Goal: Information Seeking & Learning: Learn about a topic

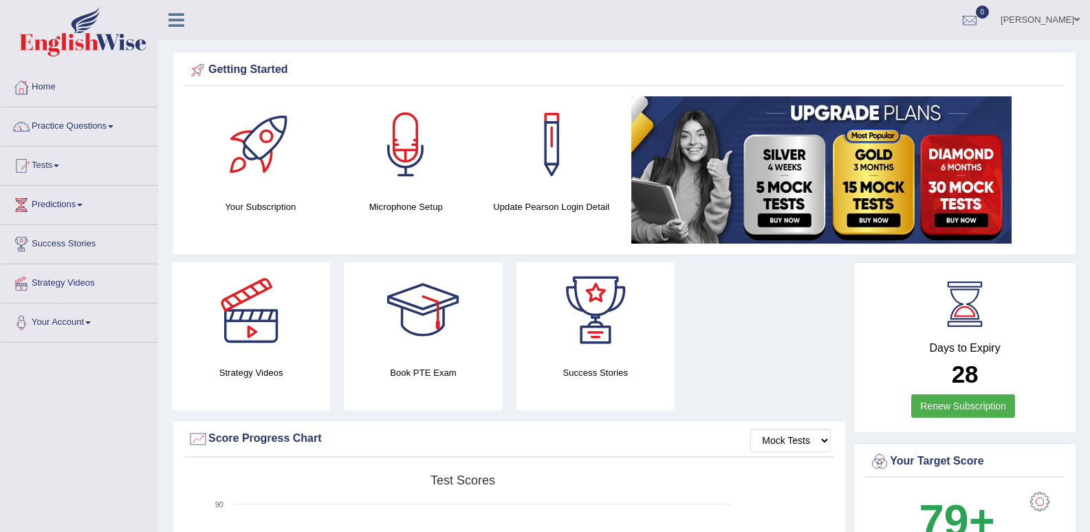
click at [55, 127] on link "Practice Questions" at bounding box center [79, 124] width 157 height 34
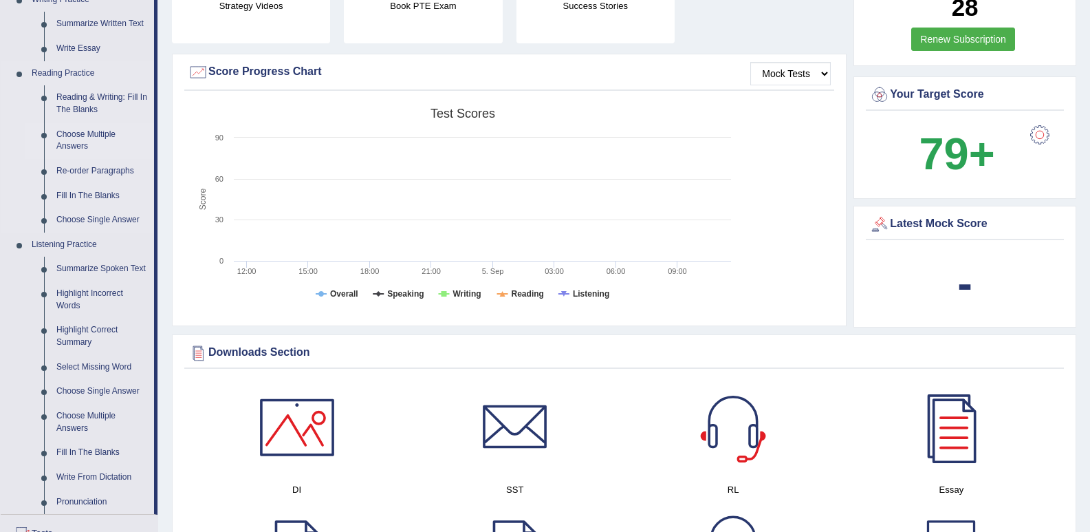
scroll to position [413, 0]
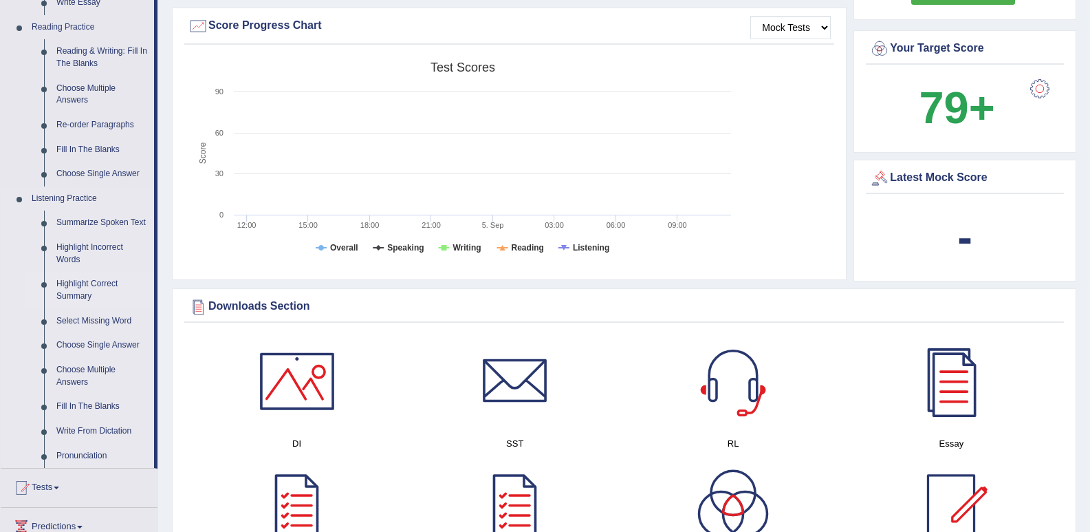
click at [83, 289] on link "Highlight Correct Summary" at bounding box center [102, 290] width 104 height 36
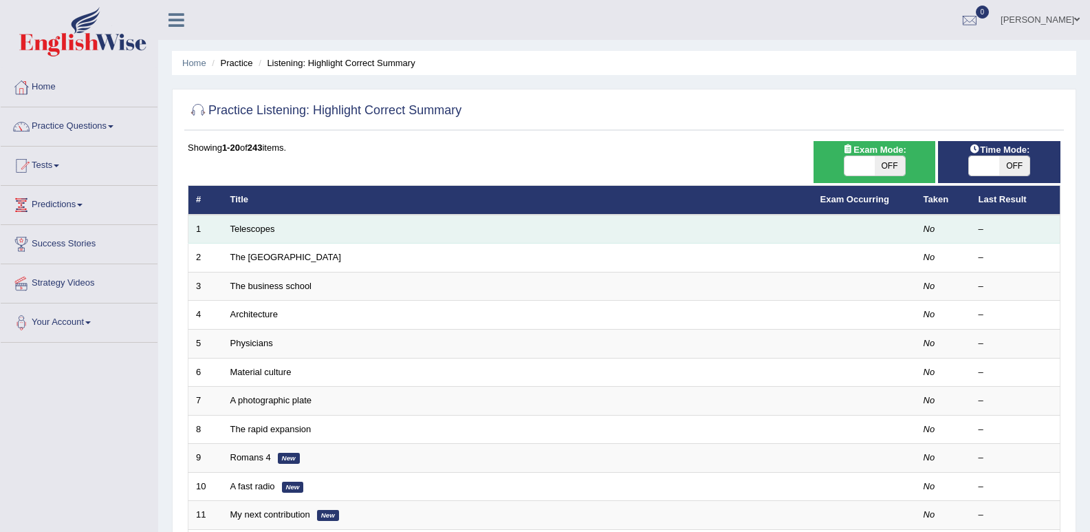
click at [393, 232] on td "Telescopes" at bounding box center [518, 229] width 590 height 29
click at [239, 232] on link "Telescopes" at bounding box center [252, 228] width 45 height 10
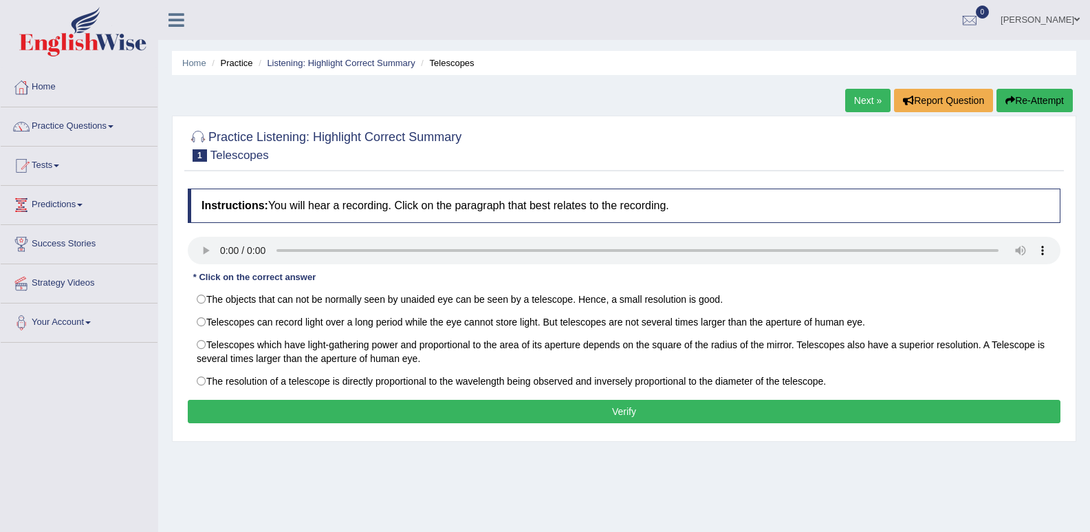
click at [877, 463] on div "Home Practice Listening: Highlight Correct Summary Telescopes Next » Report Que…" at bounding box center [624, 344] width 932 height 688
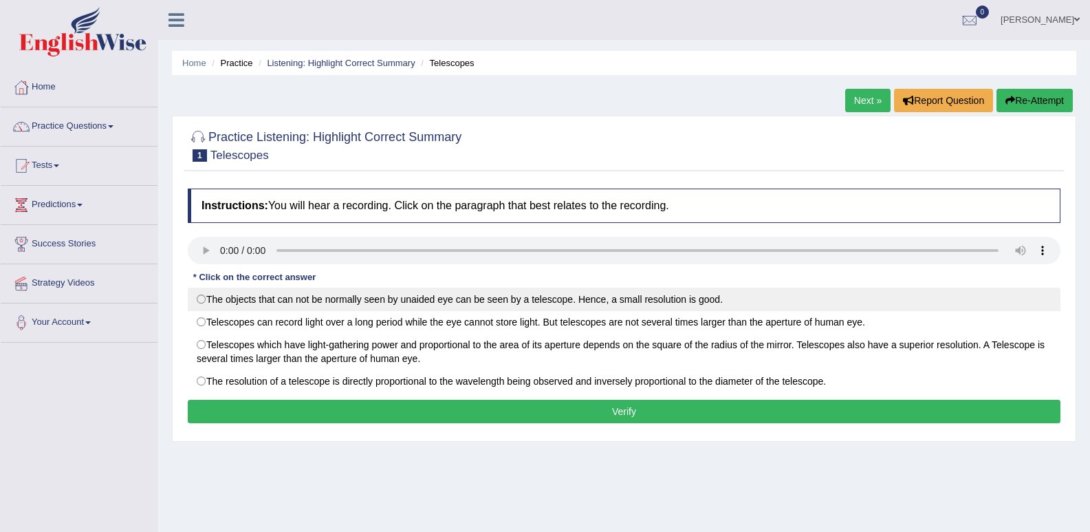
click at [208, 298] on label "The objects that can not be normally seen by unaided eye can be seen by a teles…" at bounding box center [624, 298] width 873 height 23
radio input "true"
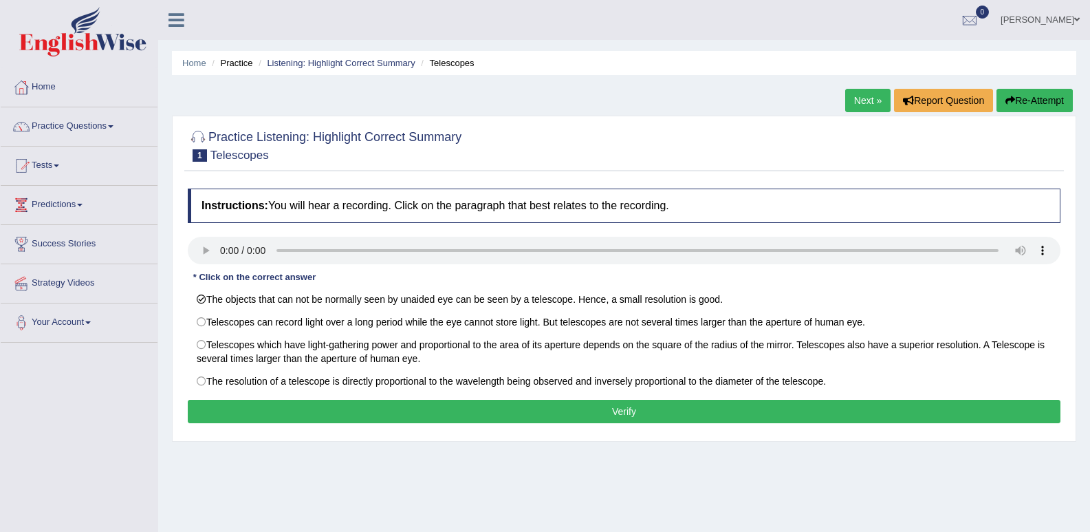
click at [479, 411] on button "Verify" at bounding box center [624, 411] width 873 height 23
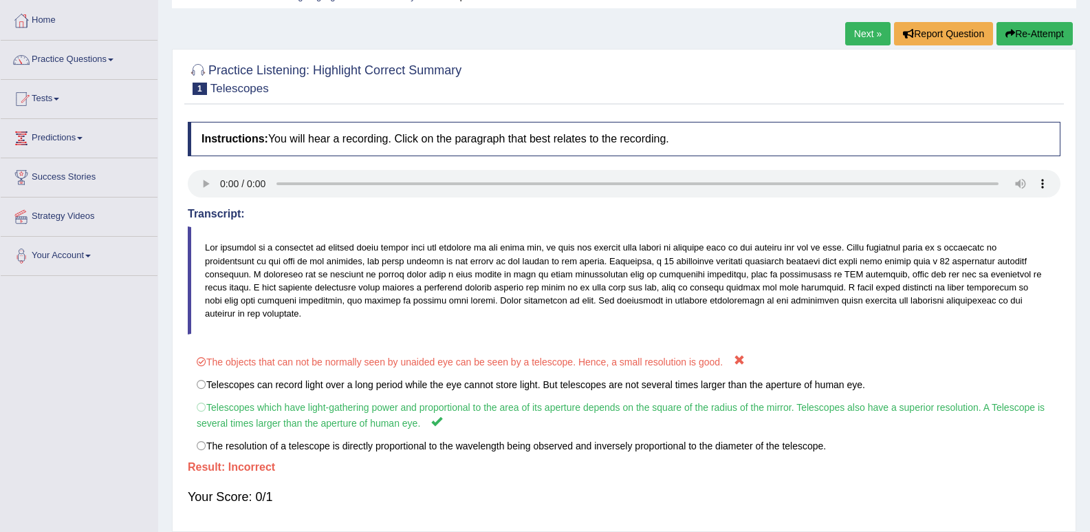
scroll to position [53, 0]
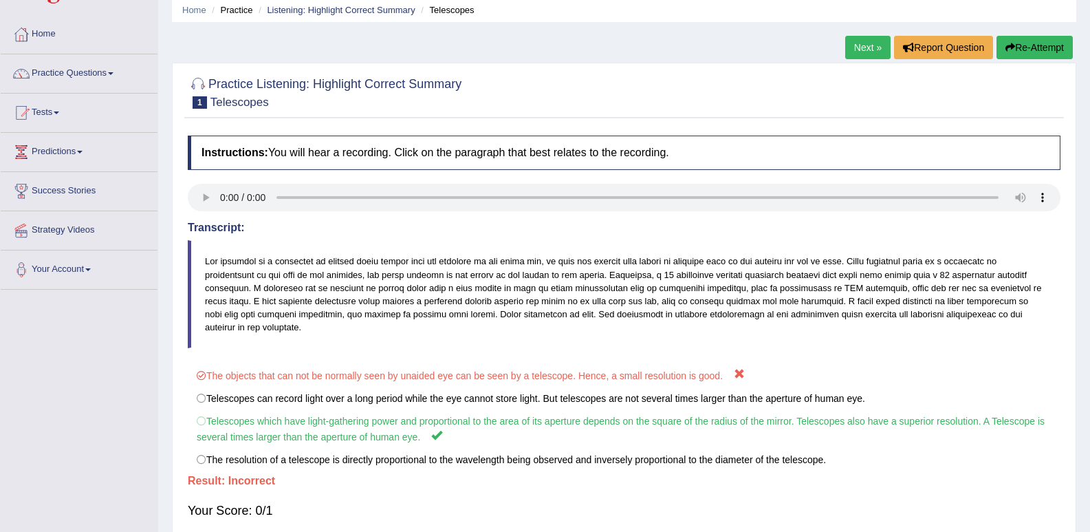
click at [858, 52] on link "Next »" at bounding box center [867, 47] width 45 height 23
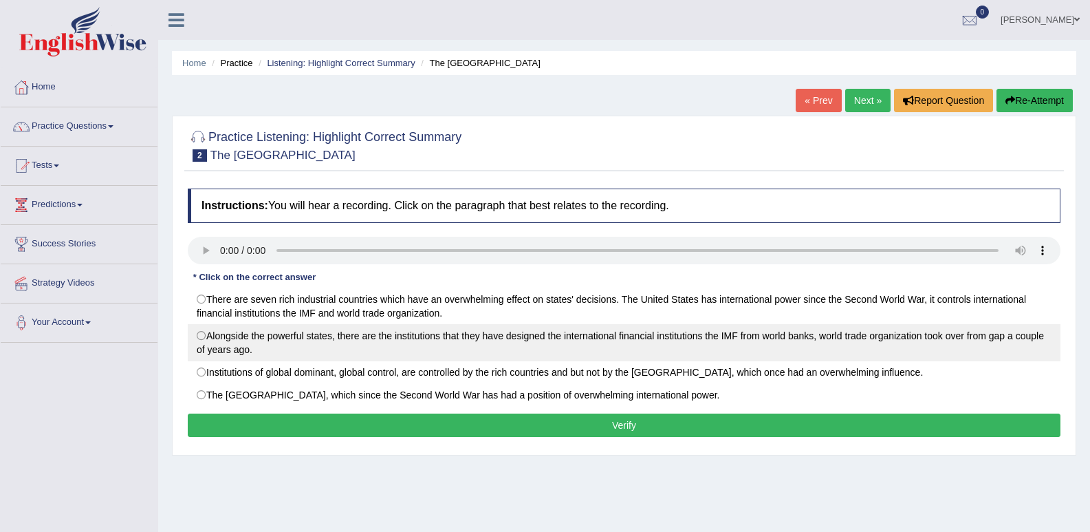
click at [203, 350] on label "Alongside the powerful states, there are the institutions that they have design…" at bounding box center [624, 342] width 873 height 37
radio input "true"
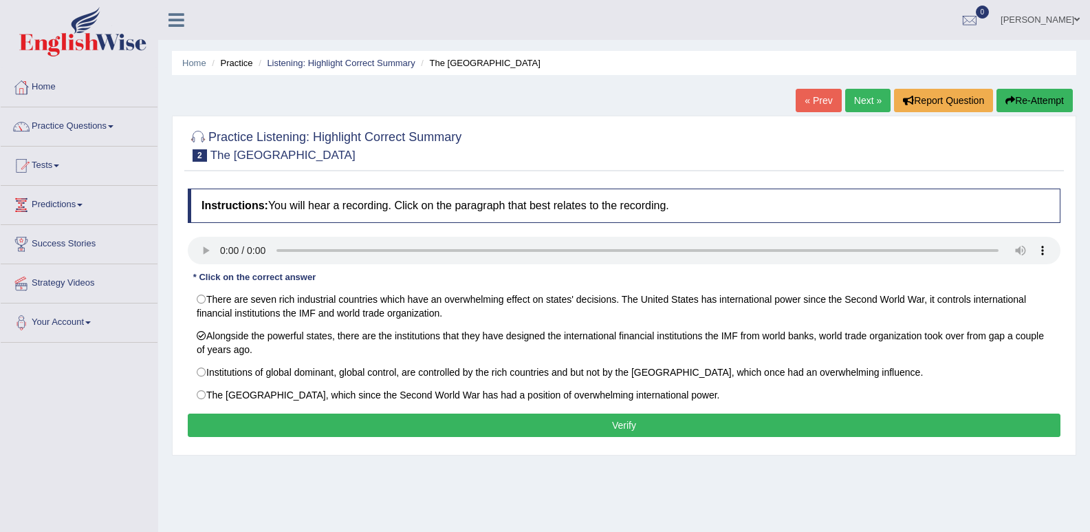
click at [461, 420] on button "Verify" at bounding box center [624, 424] width 873 height 23
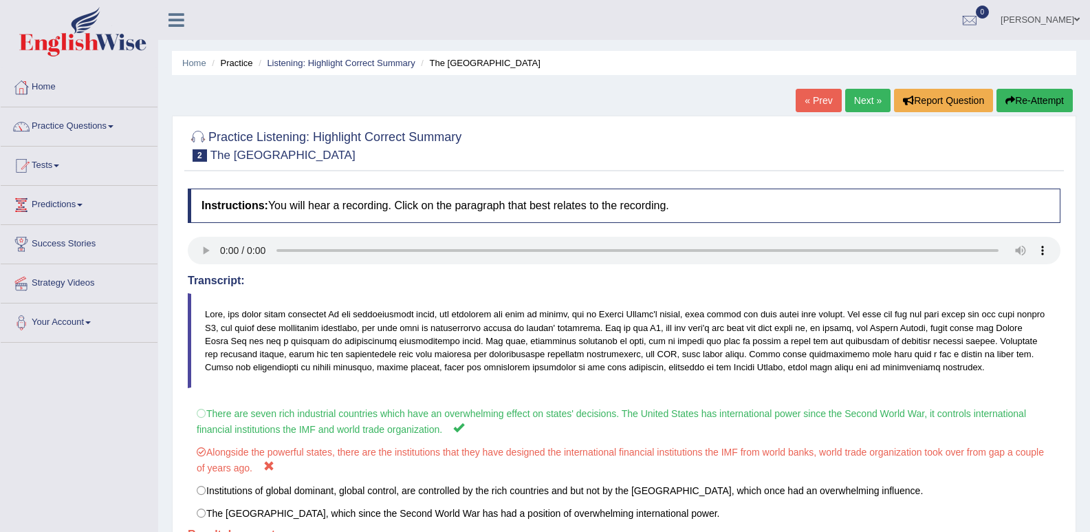
click at [864, 100] on link "Next »" at bounding box center [867, 100] width 45 height 23
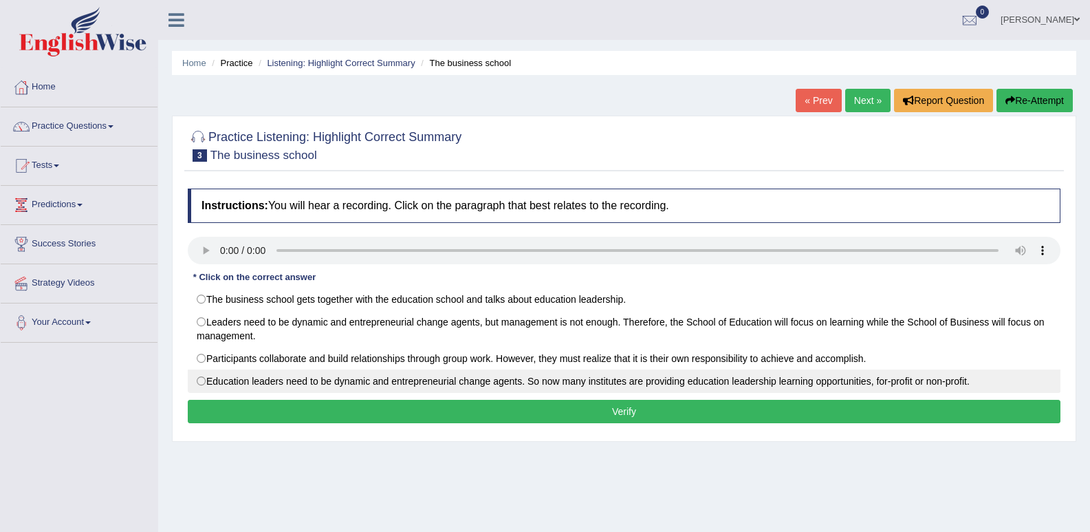
click at [198, 380] on label "Education leaders need to be dynamic and entrepreneurial change agents. So now …" at bounding box center [624, 380] width 873 height 23
radio input "true"
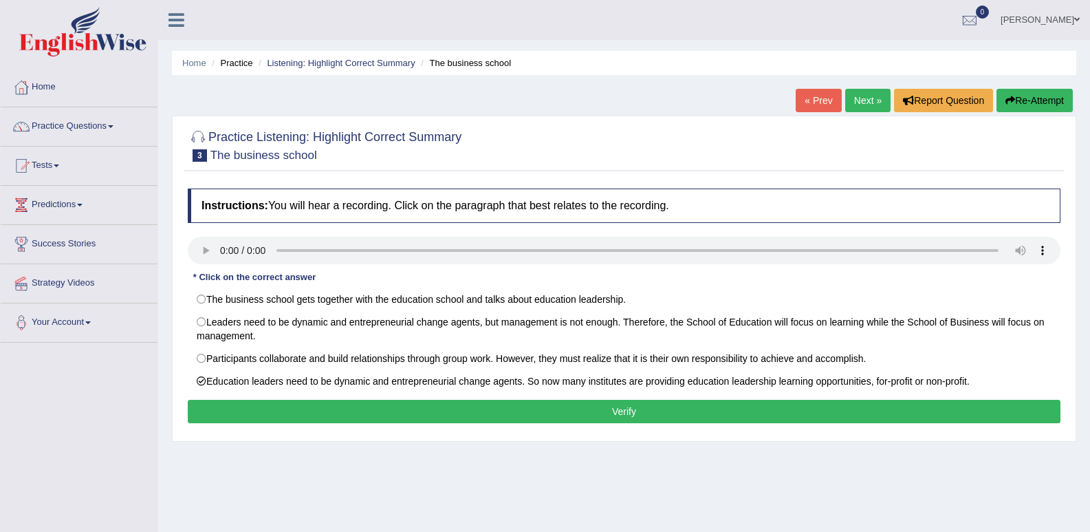
click at [309, 410] on button "Verify" at bounding box center [624, 411] width 873 height 23
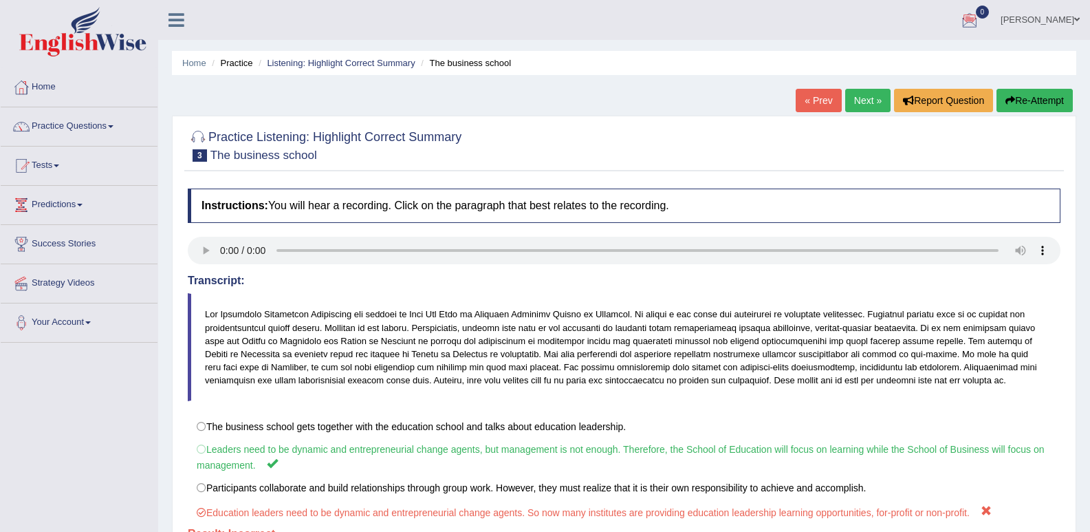
click at [871, 105] on link "Next »" at bounding box center [867, 100] width 45 height 23
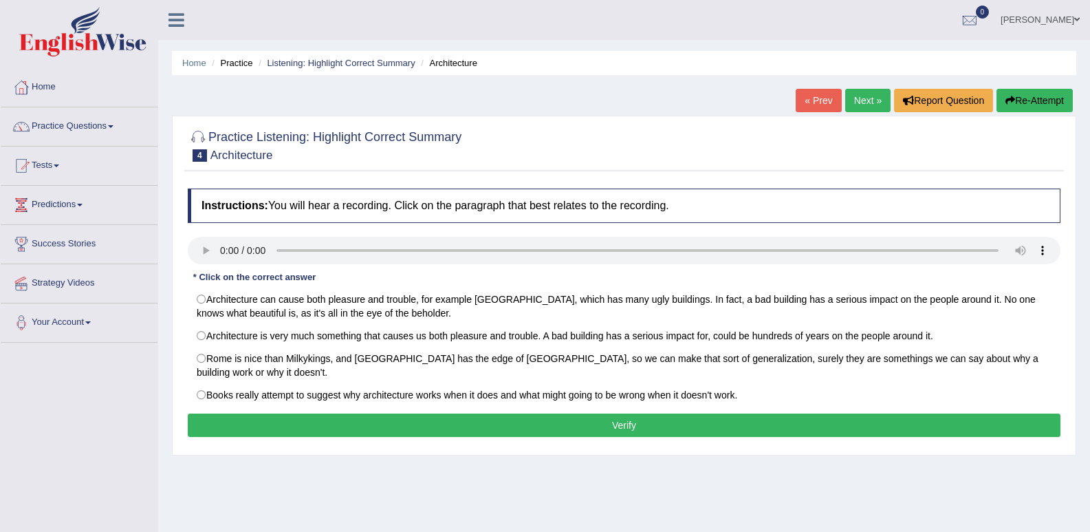
click at [796, 494] on div "Home Practice Listening: Highlight Correct Summary Architecture « Prev Next » R…" at bounding box center [624, 344] width 932 height 688
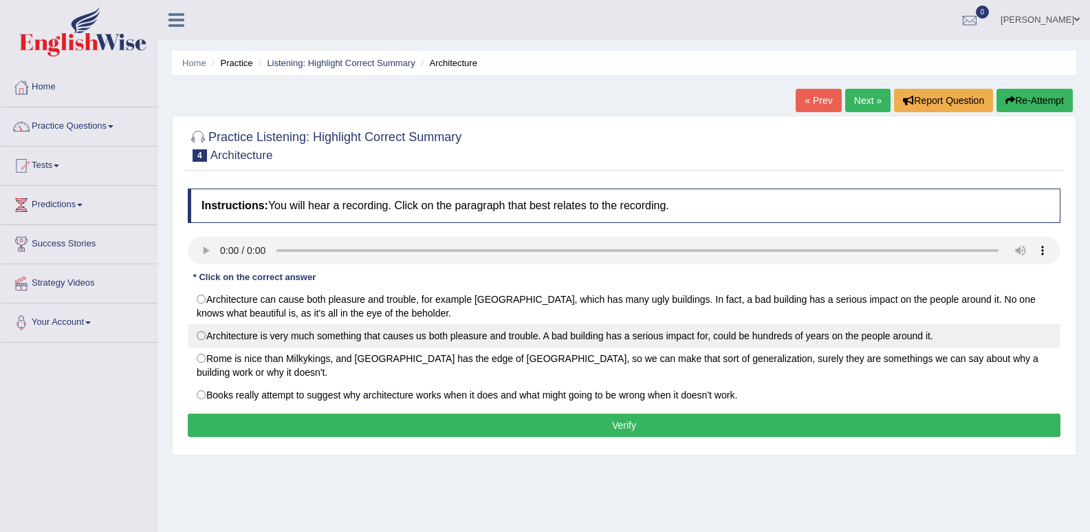
click at [205, 345] on label "Architecture is very much something that causes us both pleasure and trouble. A…" at bounding box center [624, 335] width 873 height 23
radio input "true"
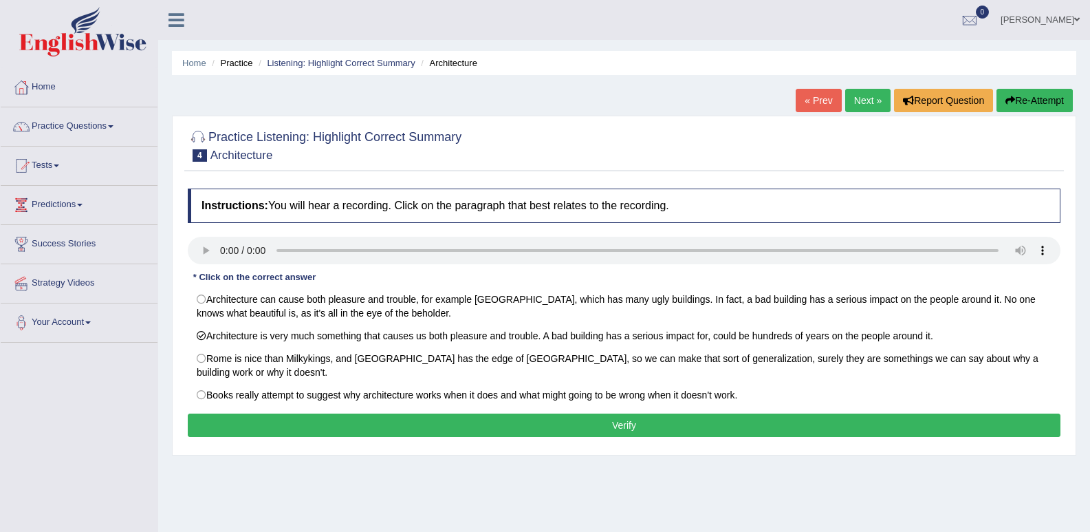
click at [411, 428] on button "Verify" at bounding box center [624, 424] width 873 height 23
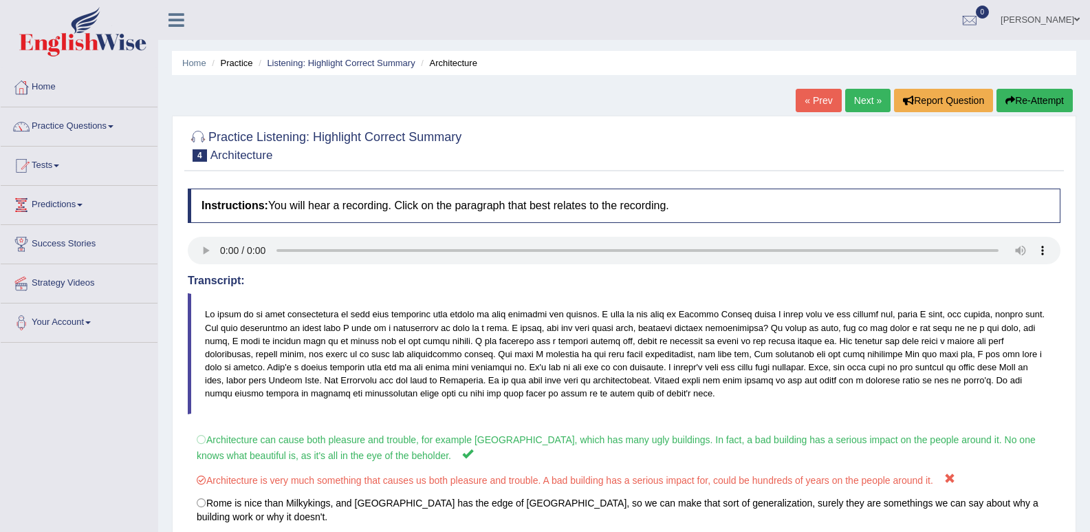
click at [862, 101] on link "Next »" at bounding box center [867, 100] width 45 height 23
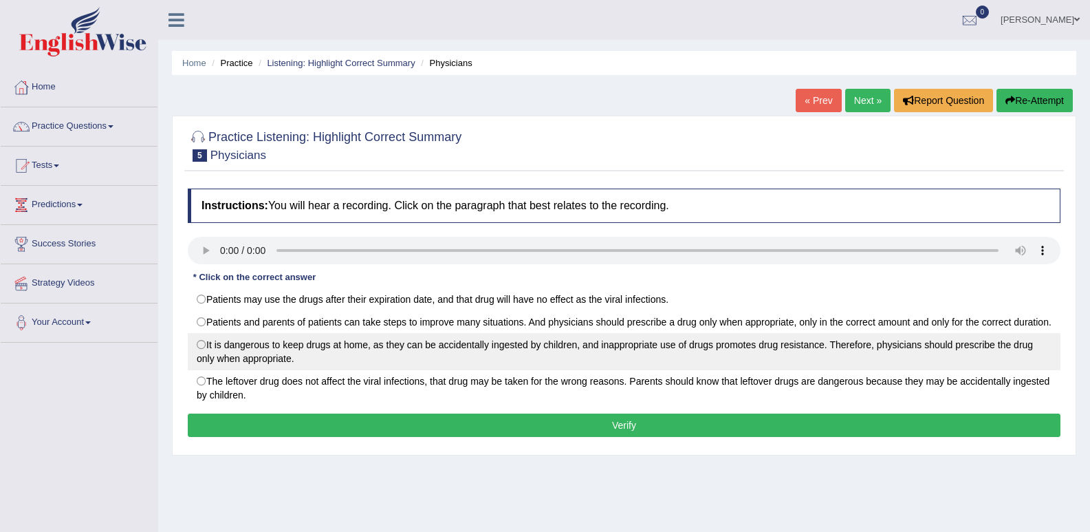
click at [208, 363] on label "It is dangerous to keep drugs at home, as they can be accidentally ingested by …" at bounding box center [624, 351] width 873 height 37
radio input "true"
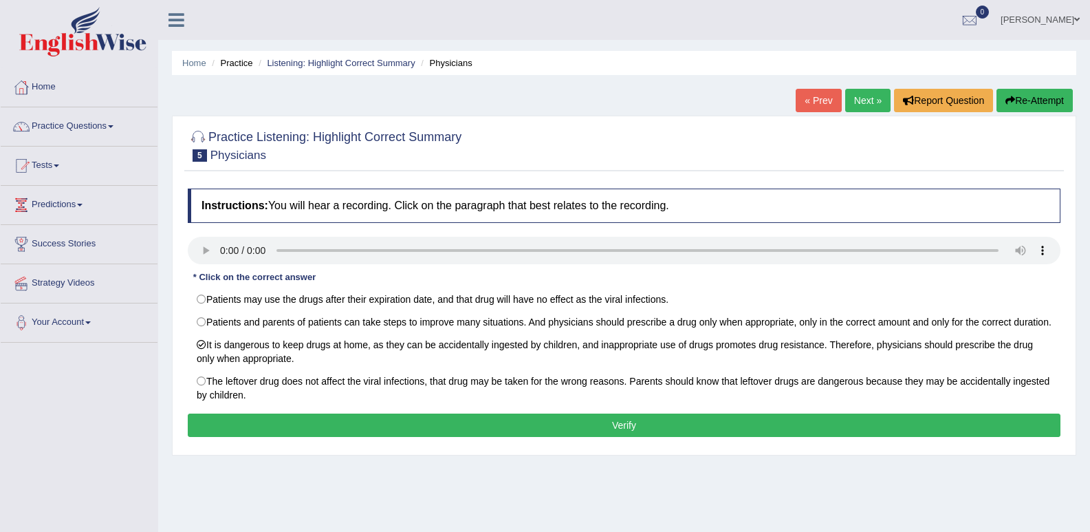
click at [366, 435] on button "Verify" at bounding box center [624, 424] width 873 height 23
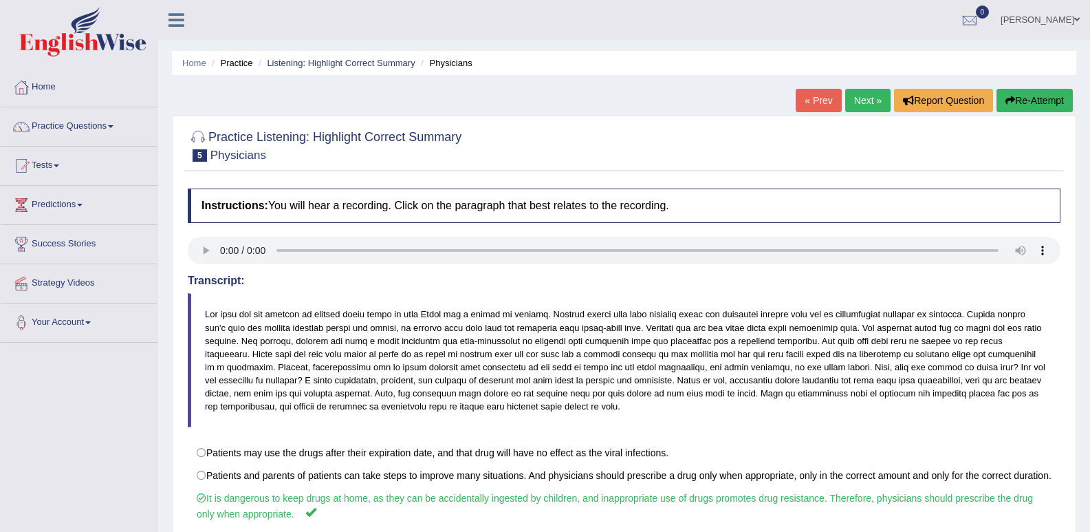
click at [865, 107] on link "Next »" at bounding box center [867, 100] width 45 height 23
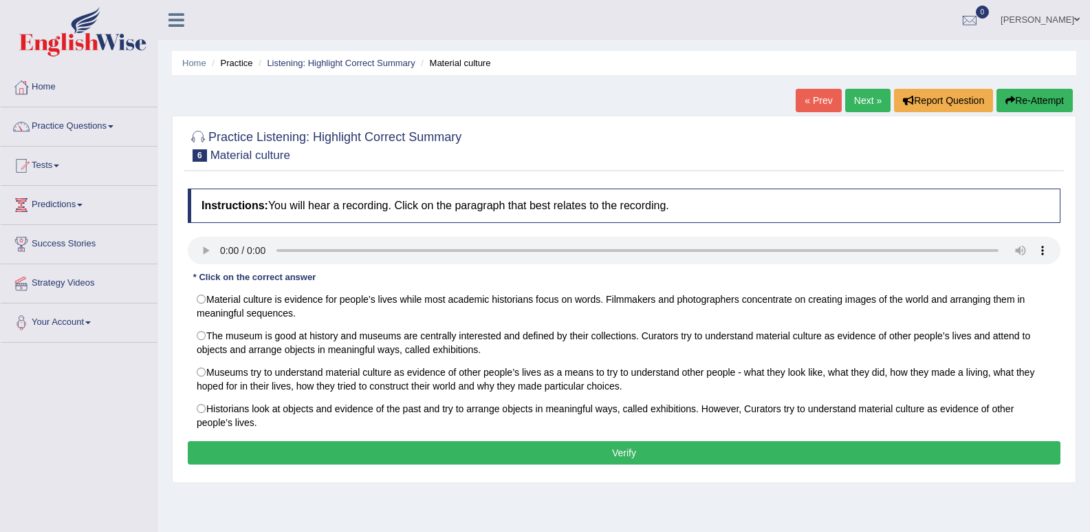
click at [602, 505] on div "Home Practice Listening: Highlight Correct Summary Material culture « Prev Next…" at bounding box center [624, 344] width 932 height 688
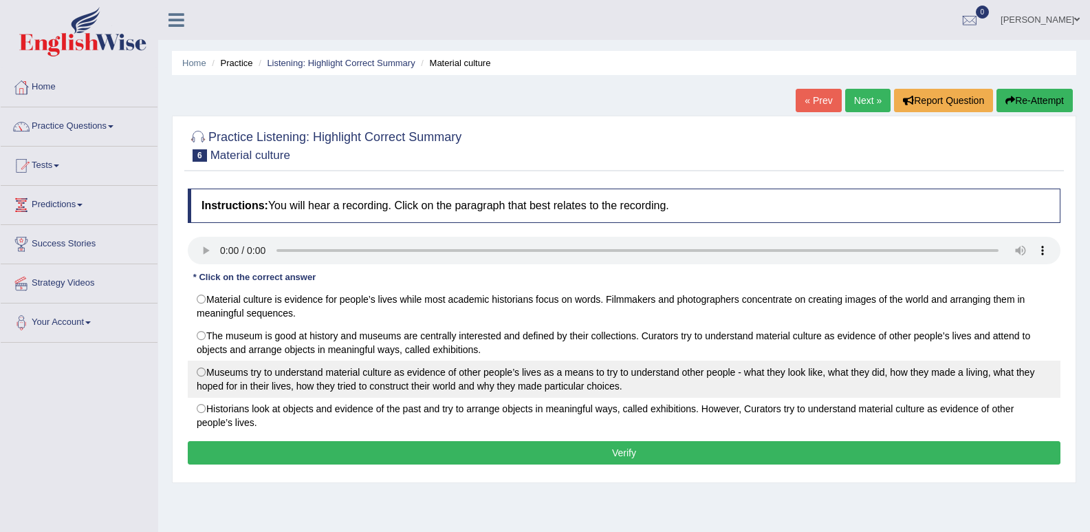
click at [217, 376] on label "Museums try to understand material culture as evidence of other people’s lives …" at bounding box center [624, 378] width 873 height 37
radio input "true"
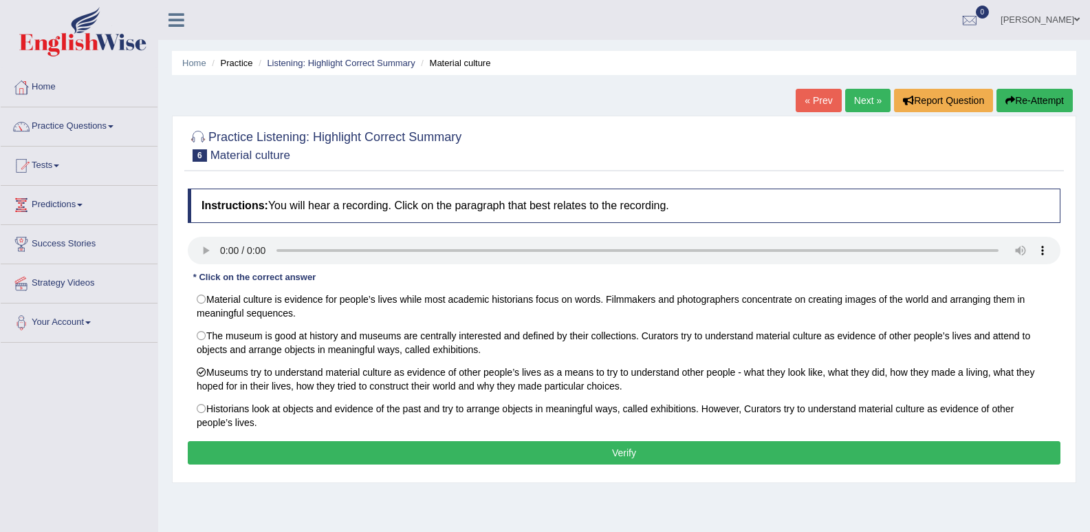
click at [492, 457] on button "Verify" at bounding box center [624, 452] width 873 height 23
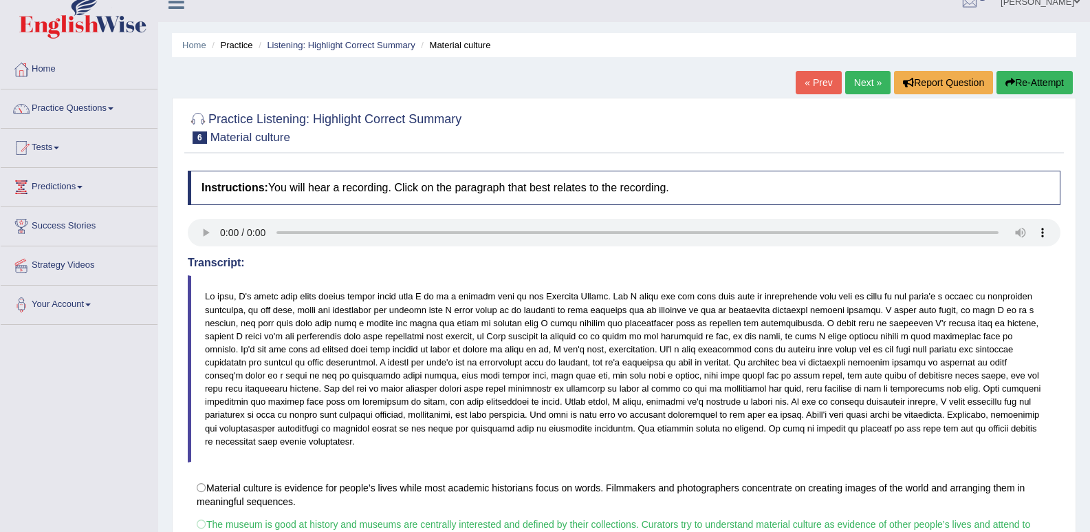
scroll to position [12, 0]
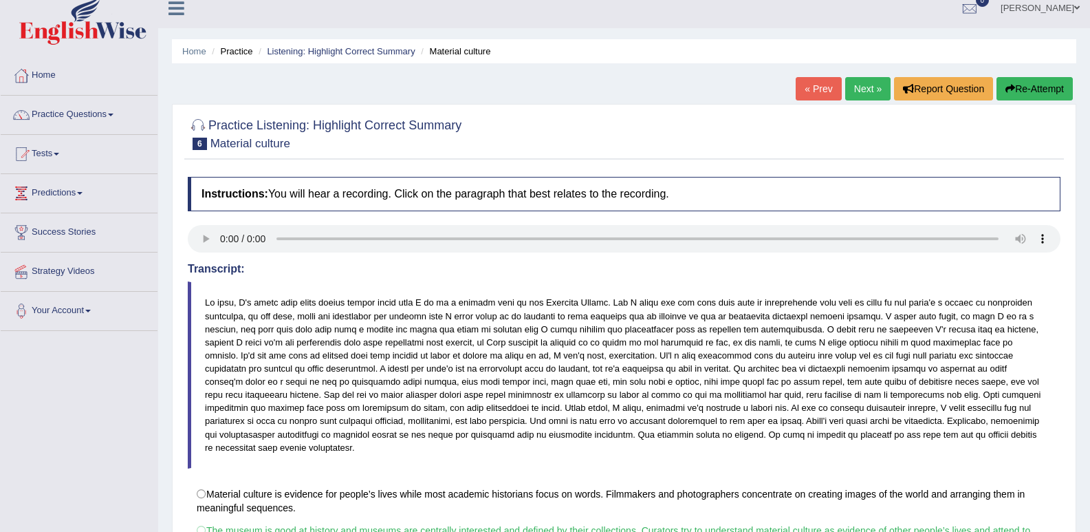
click at [873, 85] on link "Next »" at bounding box center [867, 88] width 45 height 23
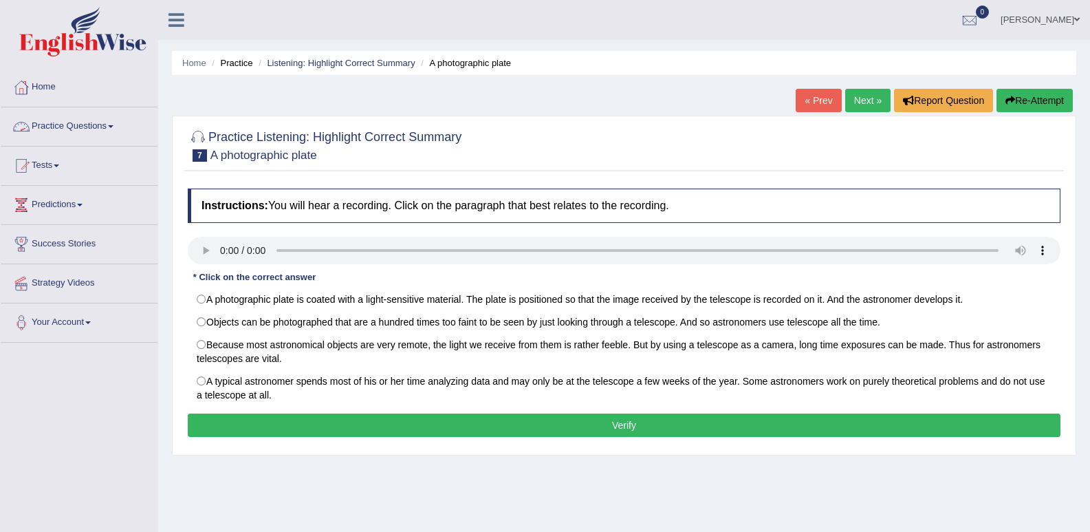
click at [171, 109] on div "Home Practice Listening: Highlight Correct Summary A photographic plate « Prev …" at bounding box center [624, 344] width 932 height 688
click at [85, 122] on link "Practice Questions" at bounding box center [79, 124] width 157 height 34
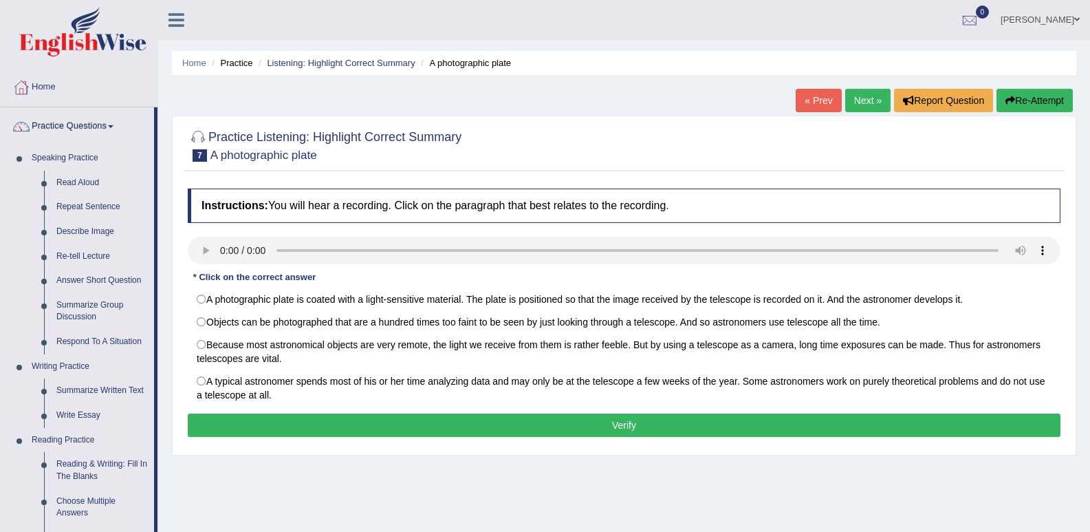
click at [85, 122] on link "Practice Questions" at bounding box center [77, 124] width 153 height 34
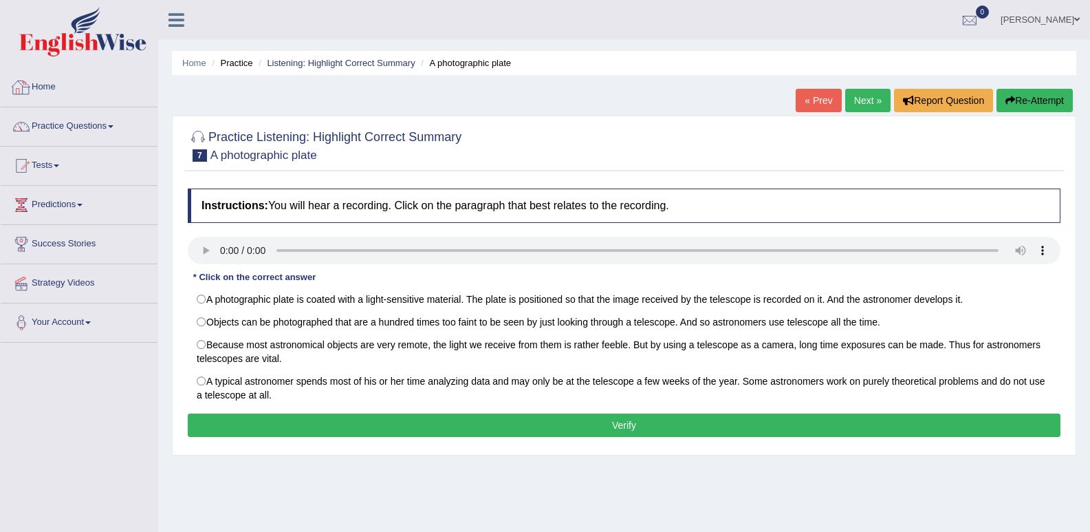
click at [64, 93] on link "Home" at bounding box center [79, 85] width 157 height 34
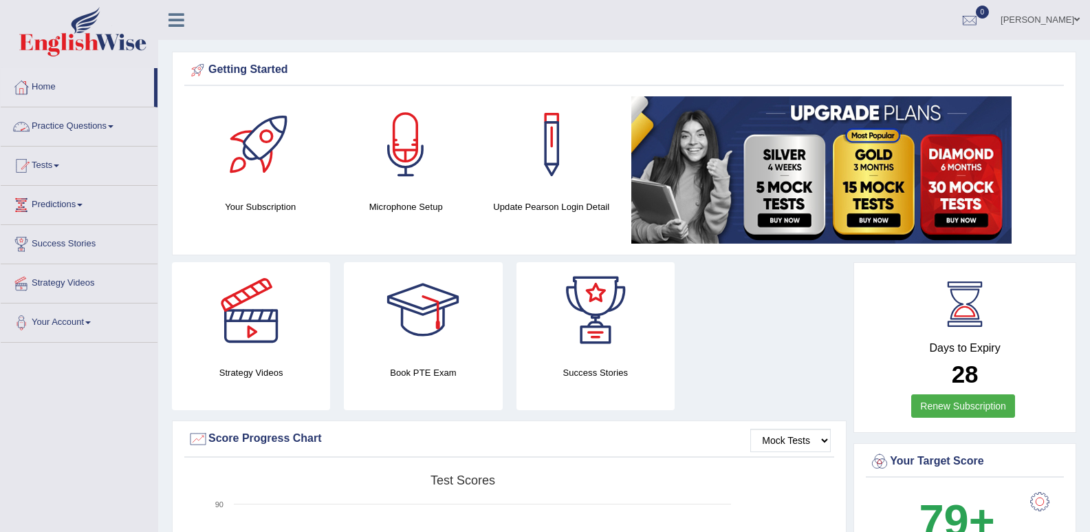
click at [69, 131] on link "Practice Questions" at bounding box center [79, 124] width 157 height 34
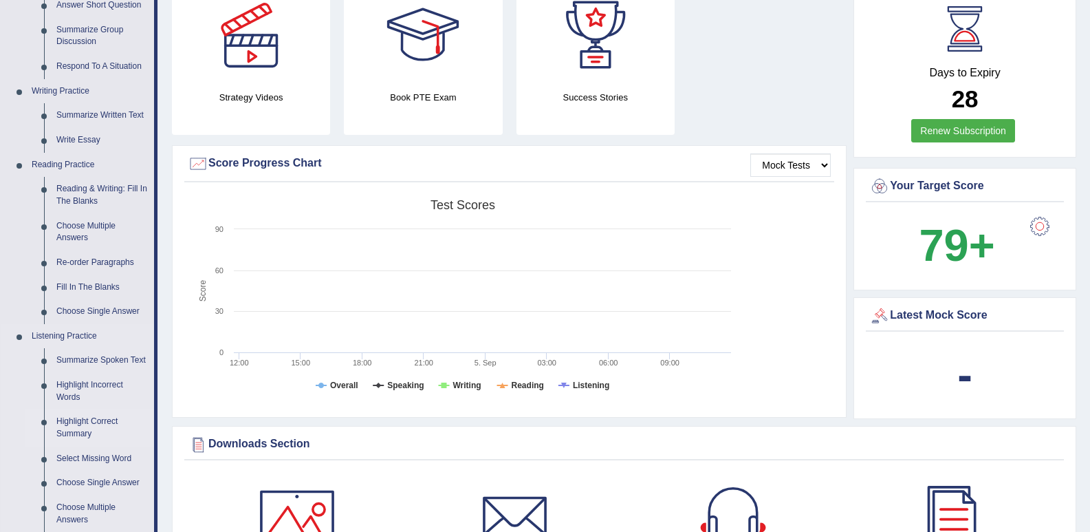
scroll to position [344, 0]
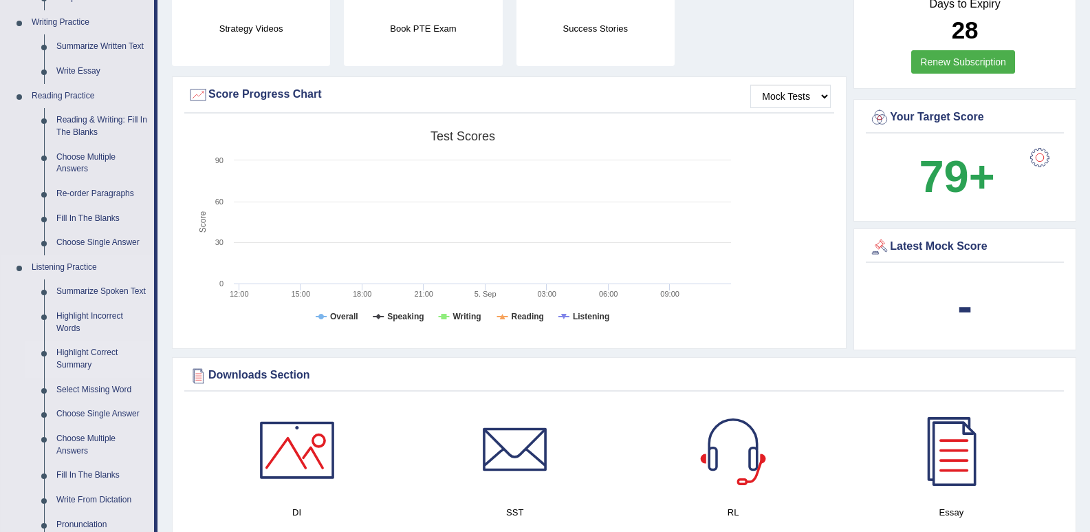
click at [86, 360] on link "Highlight Correct Summary" at bounding box center [102, 358] width 104 height 36
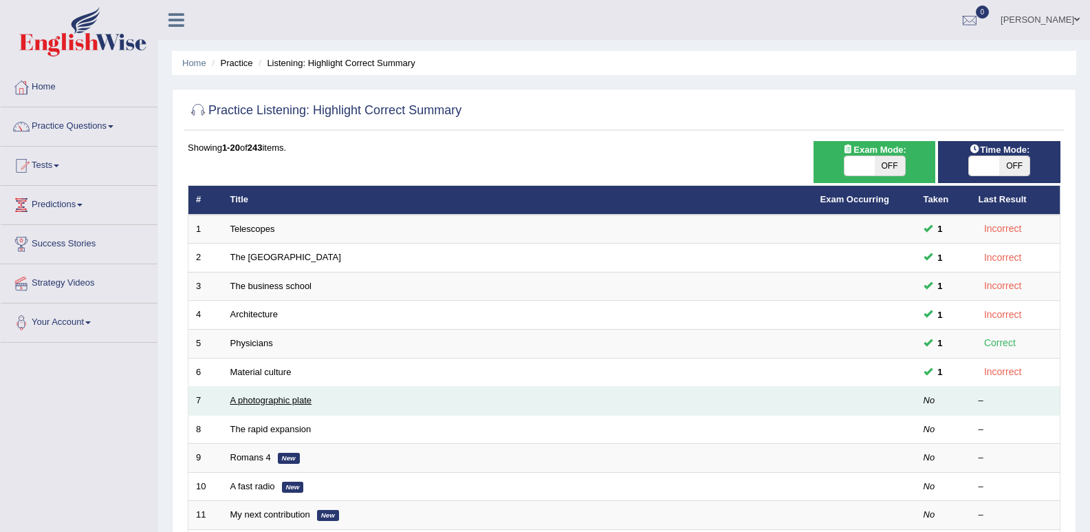
click at [248, 400] on link "A photographic plate" at bounding box center [271, 400] width 82 height 10
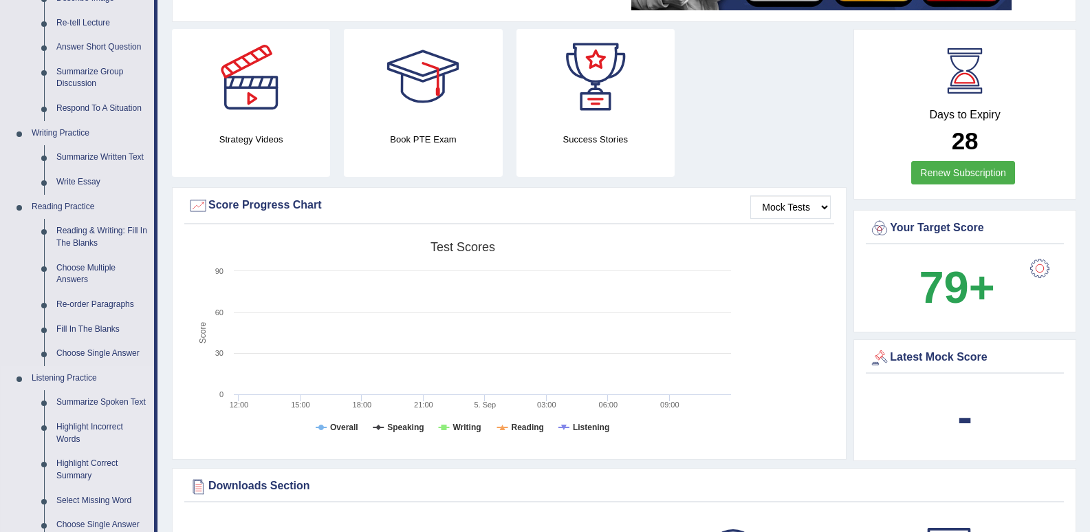
scroll to position [275, 0]
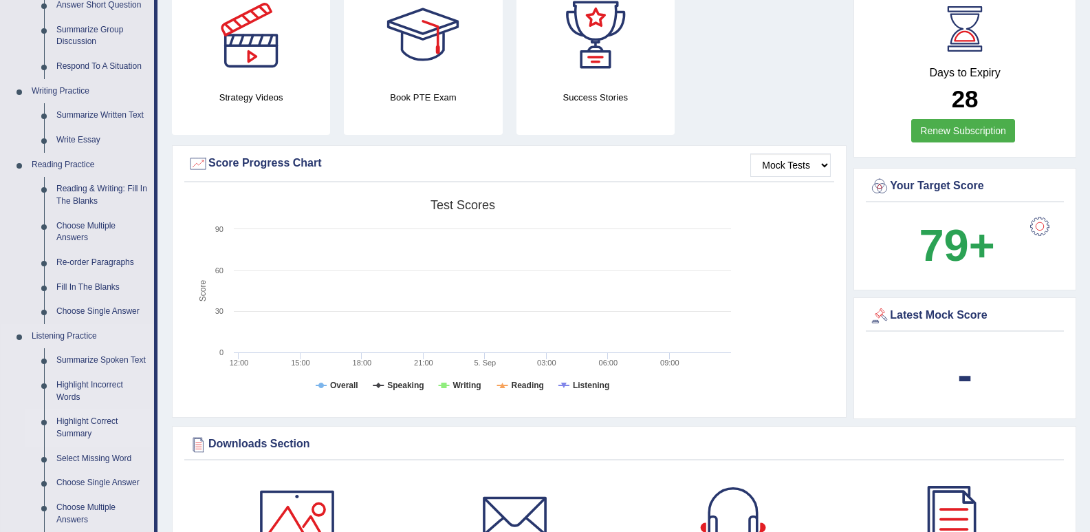
click at [88, 426] on link "Highlight Correct Summary" at bounding box center [102, 427] width 104 height 36
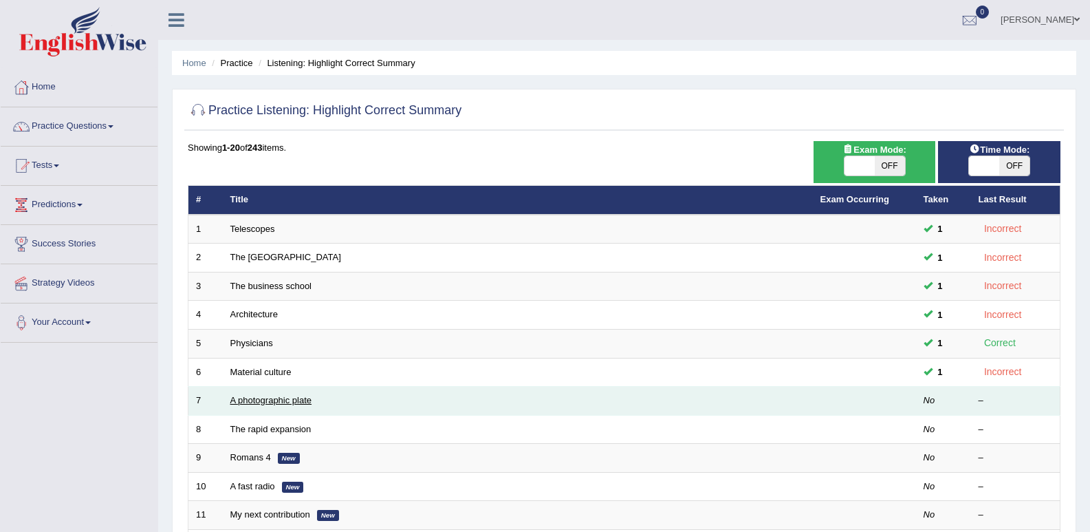
click at [240, 397] on link "A photographic plate" at bounding box center [271, 400] width 82 height 10
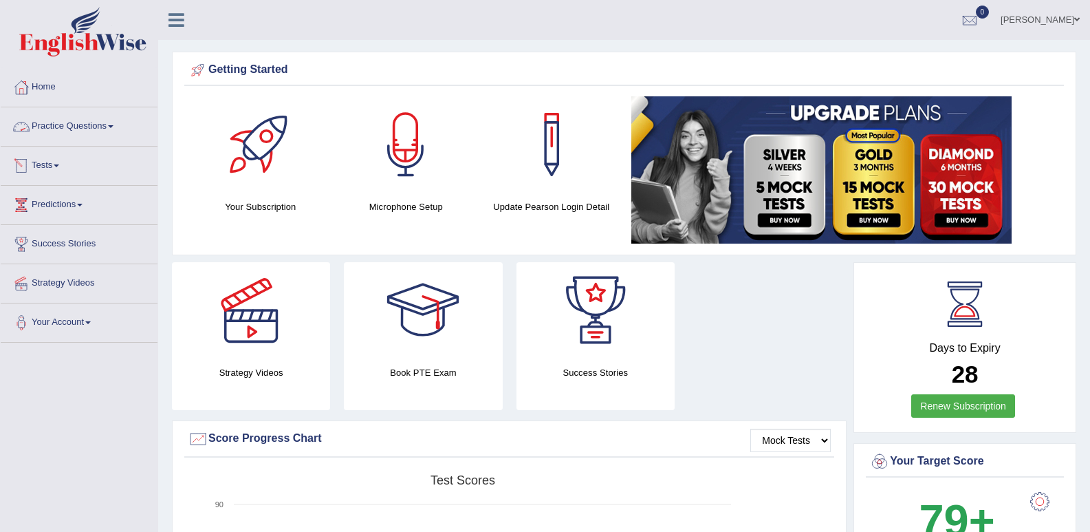
click at [72, 124] on link "Practice Questions" at bounding box center [79, 124] width 157 height 34
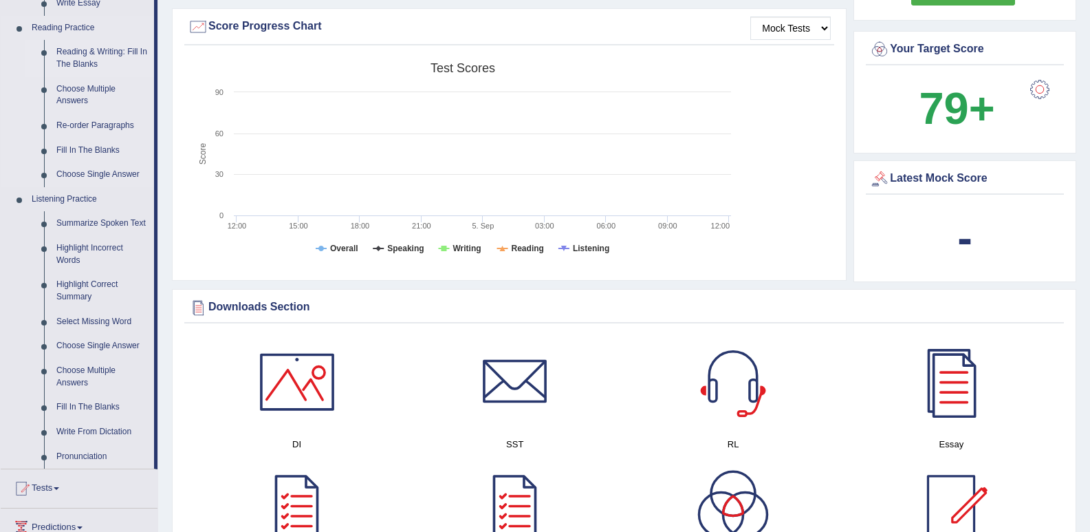
scroll to position [413, 0]
click at [81, 288] on link "Highlight Correct Summary" at bounding box center [102, 290] width 104 height 36
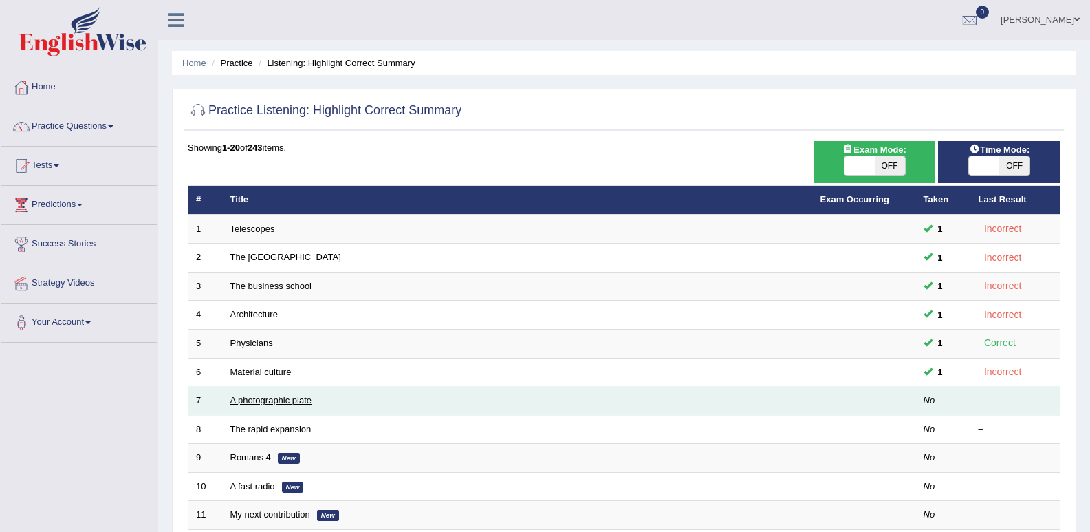
click at [254, 404] on link "A photographic plate" at bounding box center [271, 400] width 82 height 10
